Goal: Check status: Check status

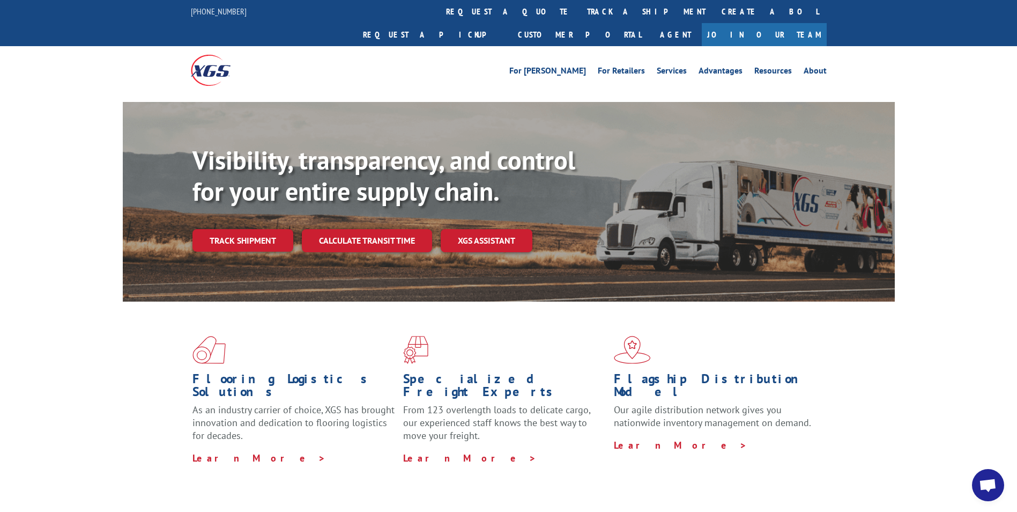
click at [579, 11] on link "track a shipment" at bounding box center [646, 11] width 135 height 23
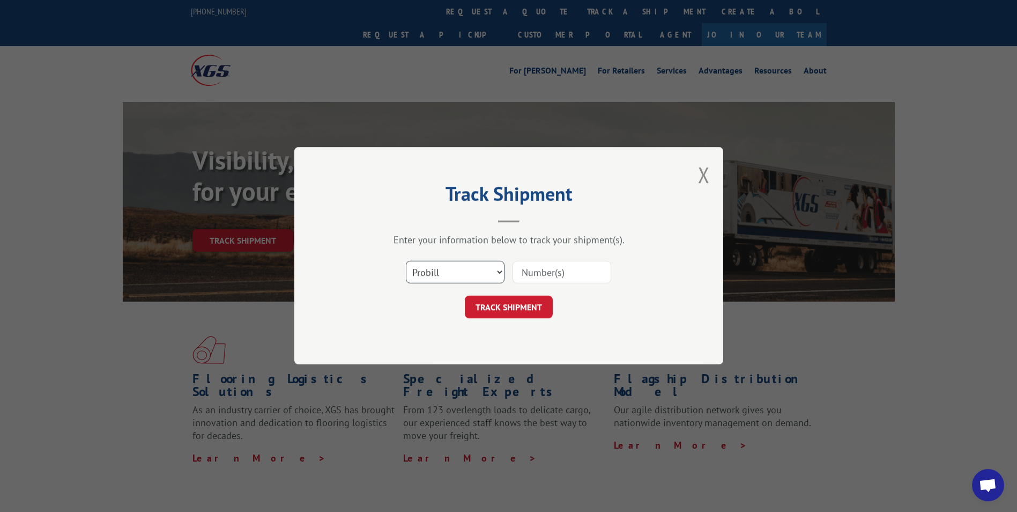
drag, startPoint x: 440, startPoint y: 276, endPoint x: 442, endPoint y: 284, distance: 8.3
click at [440, 278] on select "Select category... Probill BOL PO" at bounding box center [455, 272] width 99 height 23
select select "bol"
click at [406, 261] on select "Select category... Probill BOL PO" at bounding box center [455, 272] width 99 height 23
click at [516, 272] on input at bounding box center [562, 272] width 99 height 23
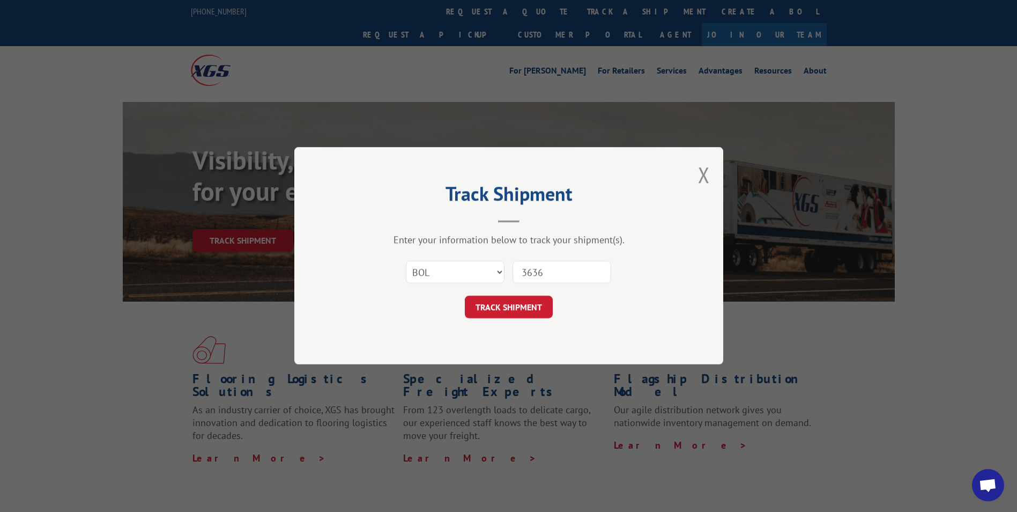
type input "36361"
click button "TRACK SHIPMENT" at bounding box center [509, 307] width 88 height 23
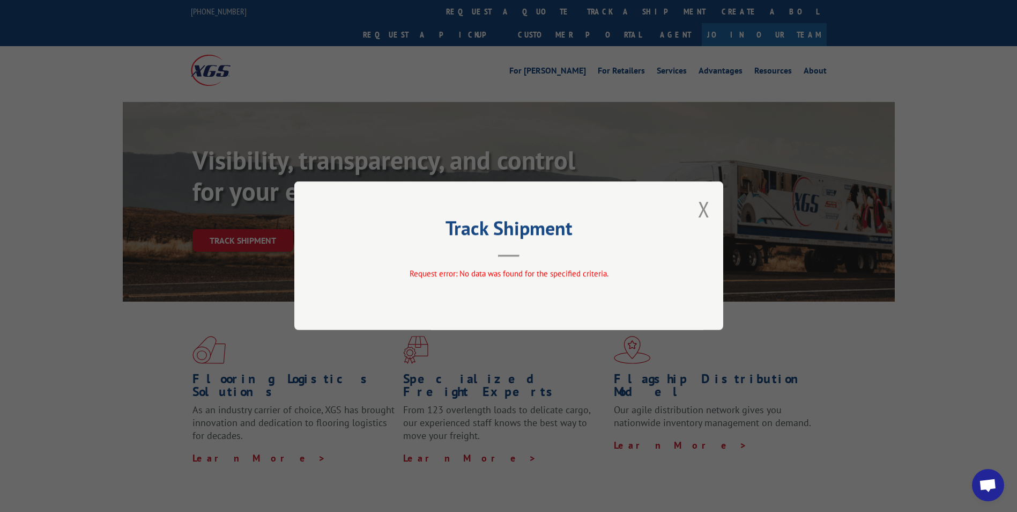
drag, startPoint x: 700, startPoint y: 202, endPoint x: 706, endPoint y: 210, distance: 10.7
click at [701, 203] on button "Close modal" at bounding box center [704, 209] width 12 height 28
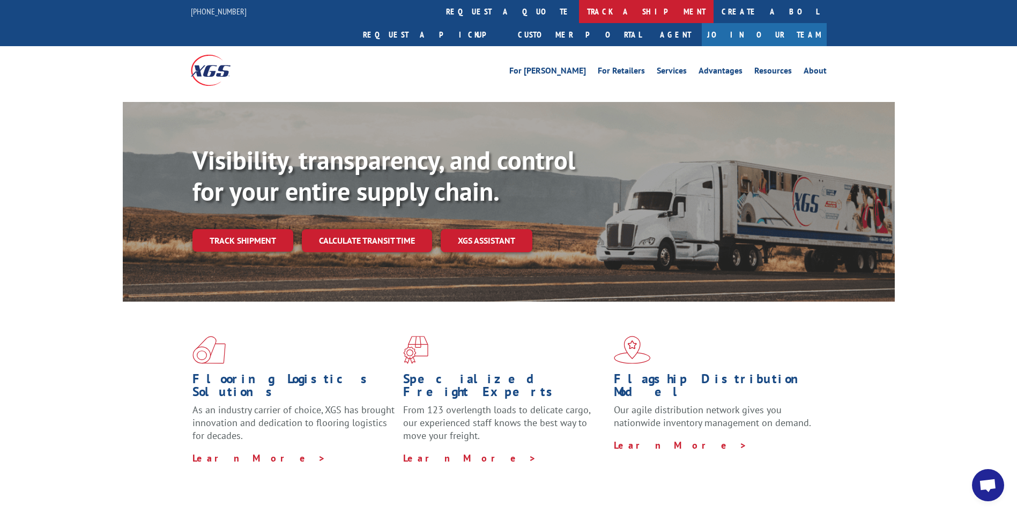
click at [579, 8] on link "track a shipment" at bounding box center [646, 11] width 135 height 23
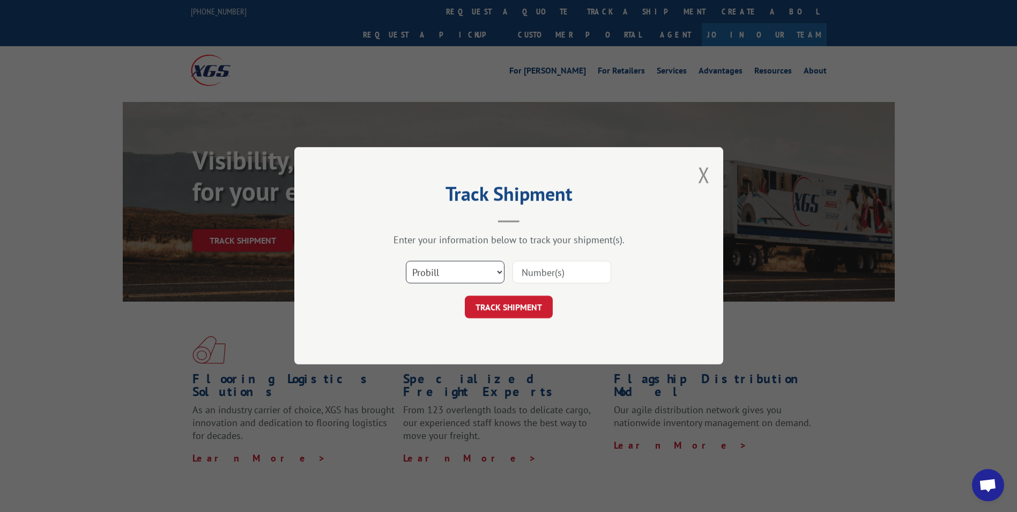
drag, startPoint x: 464, startPoint y: 271, endPoint x: 453, endPoint y: 285, distance: 18.3
click at [463, 274] on select "Select category... Probill BOL PO" at bounding box center [455, 272] width 99 height 23
select select "bol"
click at [406, 261] on select "Select category... Probill BOL PO" at bounding box center [455, 272] width 99 height 23
click at [521, 274] on input at bounding box center [562, 272] width 99 height 23
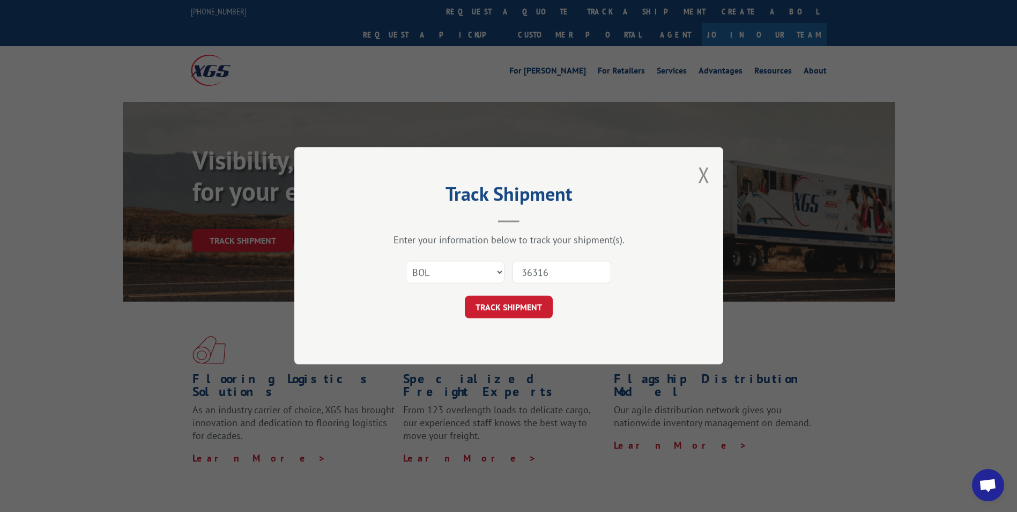
type input "363161"
click button "TRACK SHIPMENT" at bounding box center [509, 307] width 88 height 23
